Goal: Transaction & Acquisition: Purchase product/service

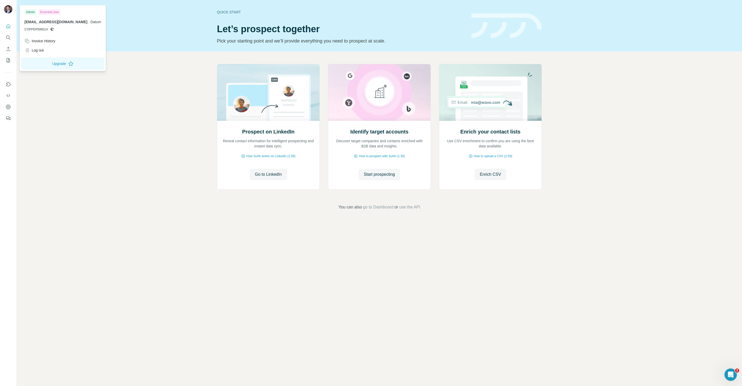
click at [7, 11] on img at bounding box center [8, 9] width 8 height 8
click at [45, 12] on div "Essential plan" at bounding box center [49, 12] width 22 height 6
click at [8, 109] on icon "Dashboard" at bounding box center [8, 107] width 5 height 4
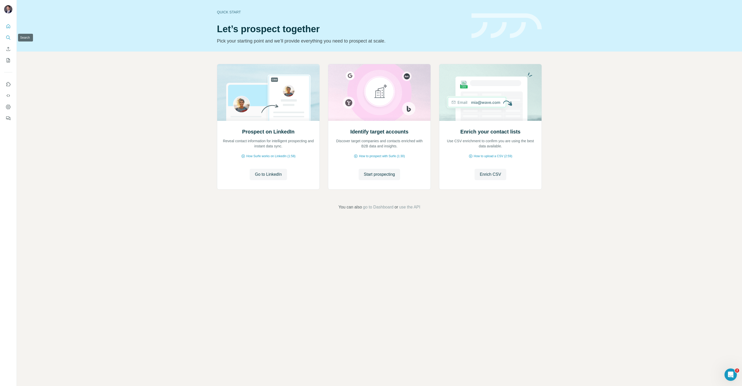
click at [8, 39] on icon "Search" at bounding box center [8, 37] width 5 height 5
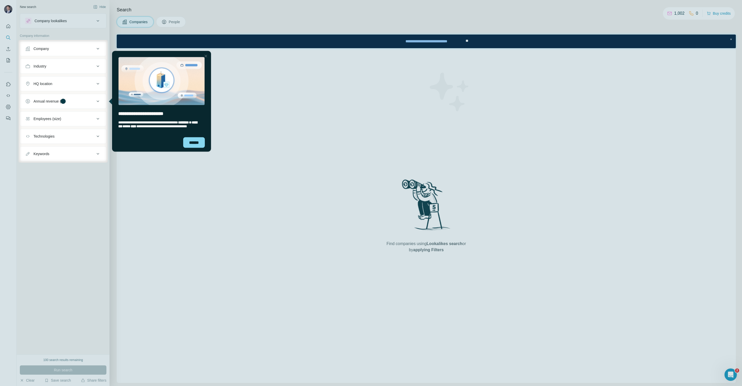
click at [206, 56] on div "Close Step" at bounding box center [206, 56] width 6 height 6
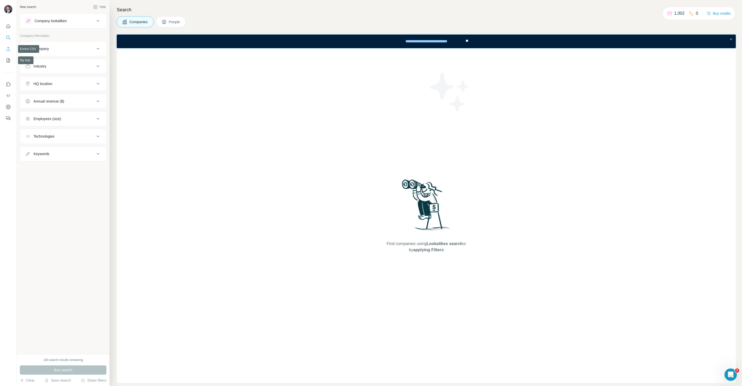
click at [9, 50] on icon "Enrich CSV" at bounding box center [8, 48] width 5 height 5
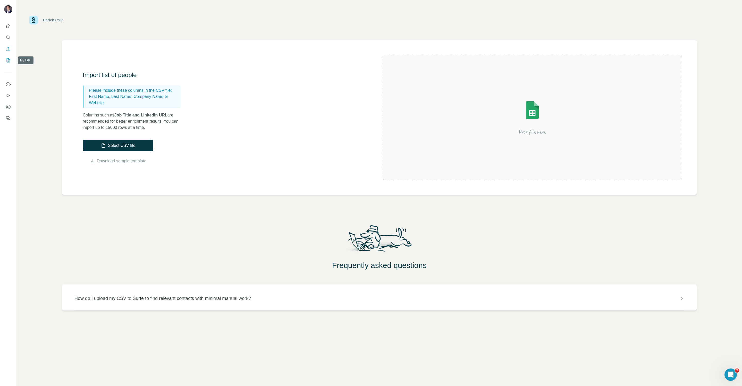
click at [9, 62] on icon "My lists" at bounding box center [8, 60] width 3 height 4
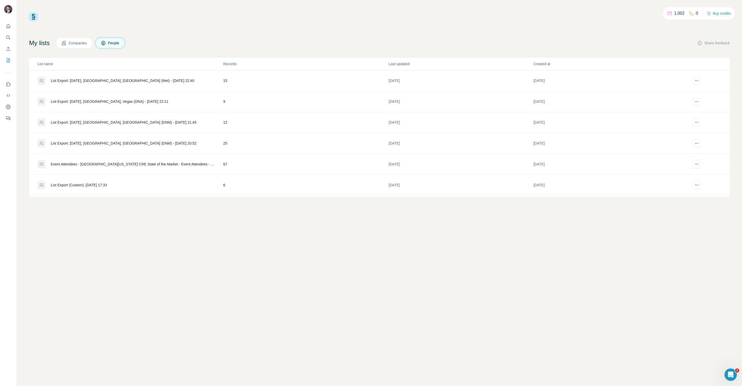
click at [666, 26] on div "1,002 0 Buy credits My lists Companies People Share feedback List name Records …" at bounding box center [379, 104] width 701 height 185
click at [570, 17] on div "1,002 0 Buy credits" at bounding box center [379, 16] width 701 height 9
click at [226, 49] on div "My lists Companies People Share feedback List name Records Last updated Created…" at bounding box center [379, 117] width 701 height 159
click at [7, 117] on icon "Feedback" at bounding box center [8, 118] width 5 height 5
click at [678, 13] on p "1,002" at bounding box center [680, 13] width 10 height 6
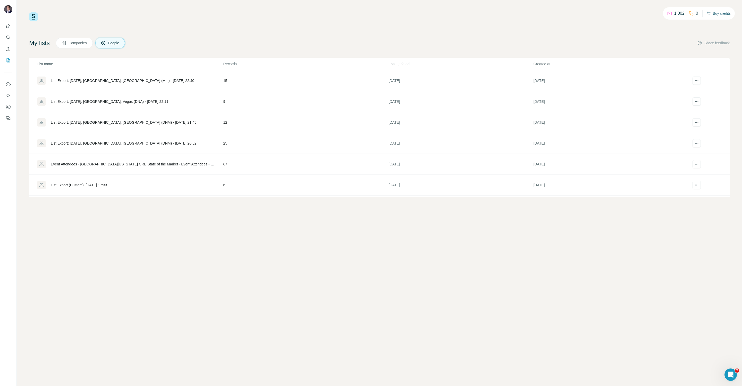
click at [716, 12] on button "Buy credits" at bounding box center [719, 13] width 24 height 7
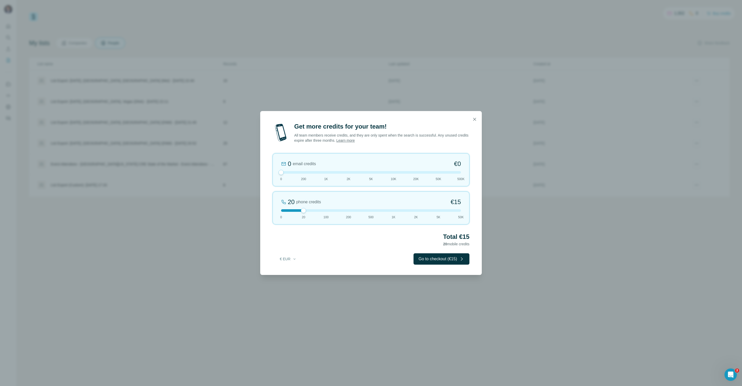
drag, startPoint x: 304, startPoint y: 173, endPoint x: 278, endPoint y: 173, distance: 26.0
click at [278, 173] on div "0 email credits €0 0 200 1K 2K 5K 10K 20K 50K 500K" at bounding box center [371, 169] width 197 height 33
drag, startPoint x: 304, startPoint y: 210, endPoint x: 324, endPoint y: 211, distance: 19.9
click at [324, 211] on div at bounding box center [326, 210] width 5 height 5
click at [292, 256] on button "€ EUR" at bounding box center [288, 258] width 24 height 9
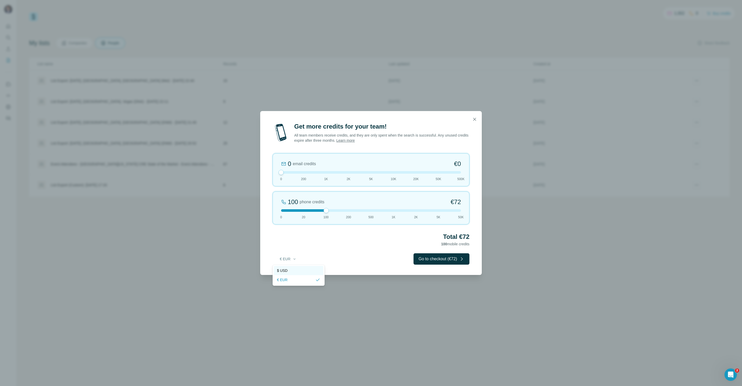
click at [290, 271] on div "$ USD" at bounding box center [298, 270] width 43 height 5
drag, startPoint x: 326, startPoint y: 212, endPoint x: 368, endPoint y: 213, distance: 42.8
click at [368, 213] on div "500 phone credits 7% Discount $333 0 20 100 200 500 1K 2K 5K 50K" at bounding box center [371, 208] width 197 height 33
click at [362, 245] on div "Total $333 500 mobile credits" at bounding box center [371, 240] width 197 height 14
click at [476, 122] on button "button" at bounding box center [475, 119] width 10 height 10
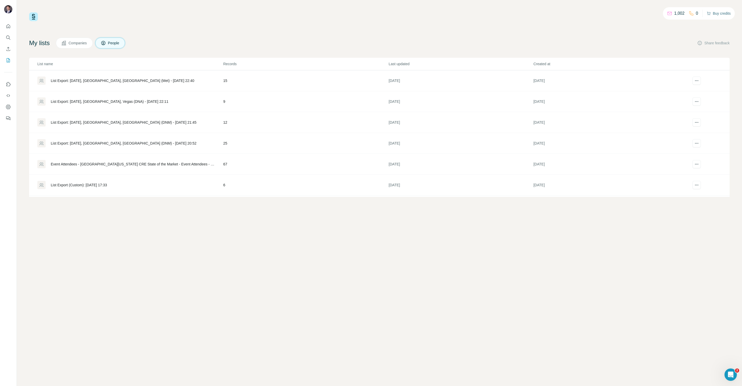
click at [722, 14] on button "Buy credits" at bounding box center [719, 13] width 24 height 7
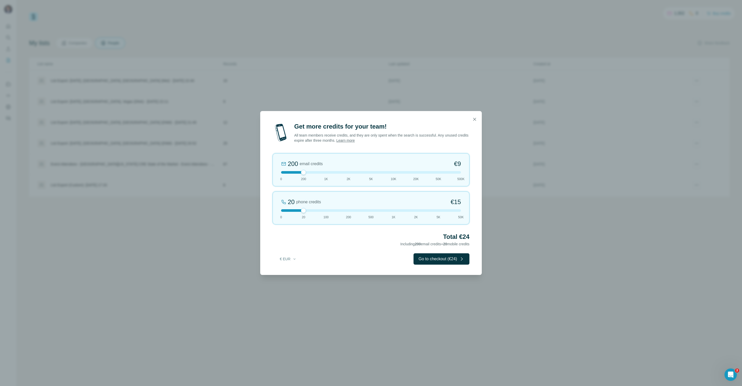
drag, startPoint x: 304, startPoint y: 174, endPoint x: 230, endPoint y: 174, distance: 74.2
click at [230, 174] on div "Get more credits for your team! All team members receive credits, and they are …" at bounding box center [371, 193] width 742 height 386
click at [288, 263] on button "€ EUR" at bounding box center [288, 258] width 24 height 9
click at [287, 273] on span "$ USD" at bounding box center [282, 270] width 11 height 5
drag, startPoint x: 304, startPoint y: 211, endPoint x: 373, endPoint y: 212, distance: 69.1
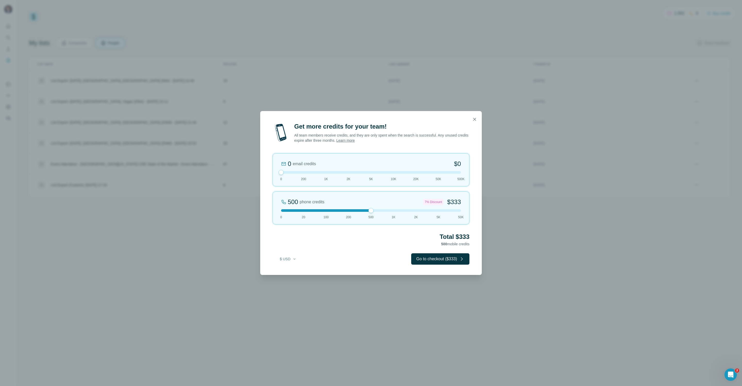
click at [373, 212] on div at bounding box center [371, 210] width 5 height 5
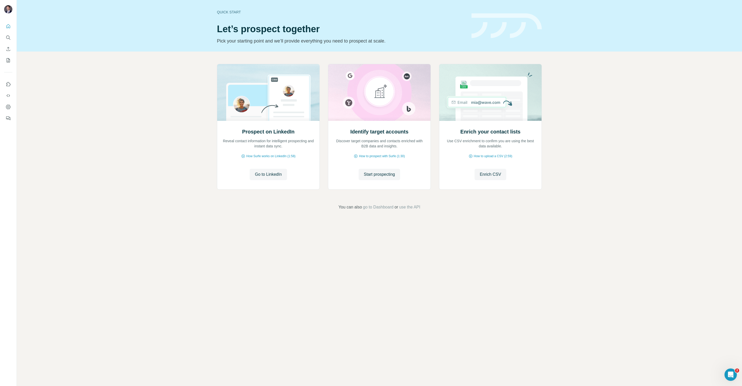
click at [187, 192] on div "Prospect on LinkedIn Reveal contact information for intelligent prospecting and…" at bounding box center [380, 137] width 726 height 171
click at [10, 39] on icon "Search" at bounding box center [10, 39] width 2 height 2
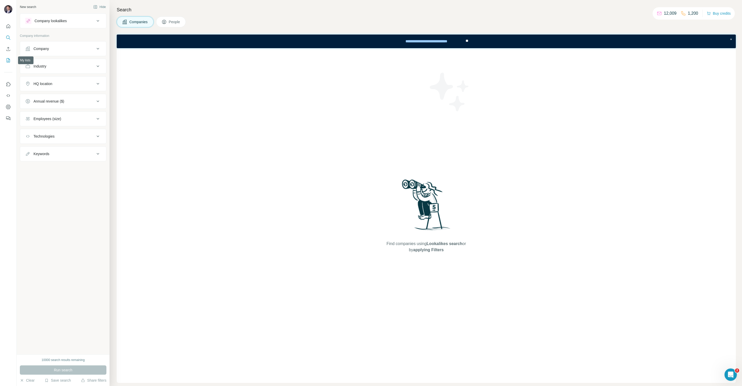
click at [7, 62] on icon "My lists" at bounding box center [8, 60] width 3 height 4
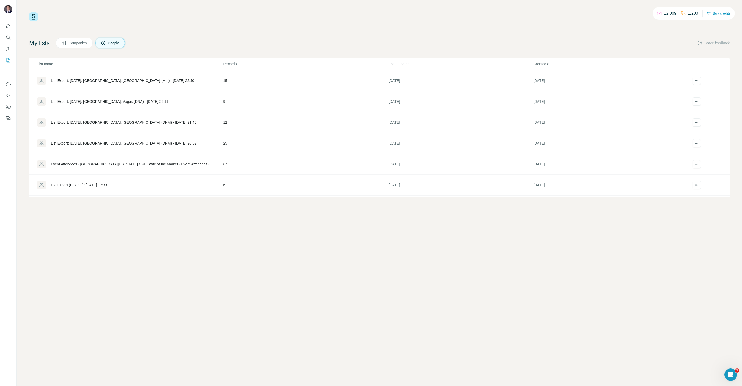
click at [546, 23] on div "12,009 1,200 Buy credits My lists Companies People Share feedback List name Rec…" at bounding box center [379, 104] width 701 height 185
click at [250, 31] on div "12,009 1,200 Buy credits My lists Companies People Share feedback List name Rec…" at bounding box center [379, 104] width 701 height 185
click at [311, 29] on div "12,009 1,200 Buy credits My lists Companies People Share feedback List name Rec…" at bounding box center [379, 104] width 701 height 185
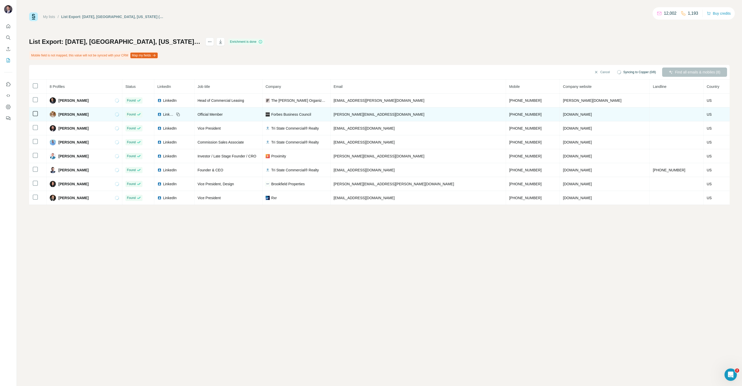
click at [311, 114] on span "Forbes Business Council" at bounding box center [291, 114] width 40 height 5
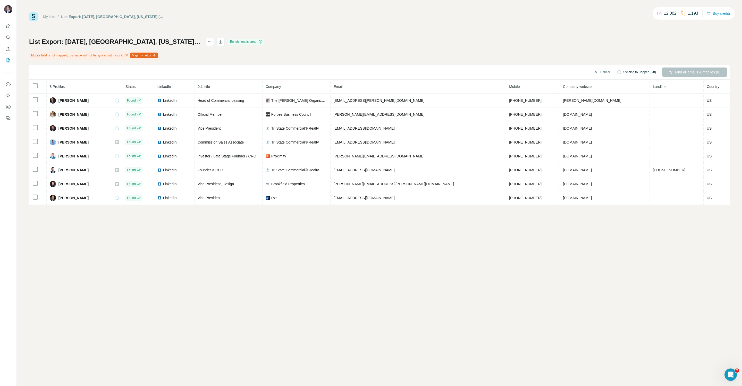
click at [304, 218] on div "My lists / List Export: [DATE], [GEOGRAPHIC_DATA], [US_STATE] (Met) - [DATE] 18…" at bounding box center [380, 193] width 726 height 386
